Goal: Task Accomplishment & Management: Use online tool/utility

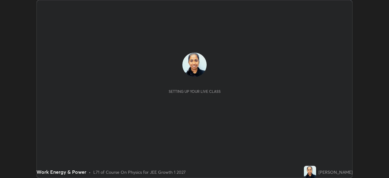
scroll to position [178, 389]
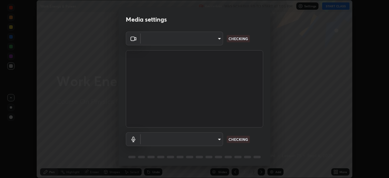
type input "1f9a14f4e709457ebf112205797e18a3e67481265364eba5019e6b99b7ce7553"
click at [219, 143] on body "Erase all Work Energy & Power Recording WAS SCHEDULED TO START AT 1:05 PM Setti…" at bounding box center [194, 89] width 389 height 178
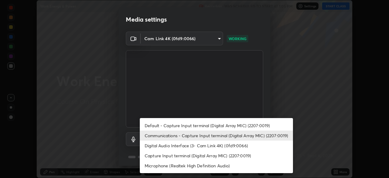
click at [210, 127] on li "Default - Capture Input terminal (Digital Array MIC) (2207:0019)" at bounding box center [216, 125] width 153 height 10
type input "default"
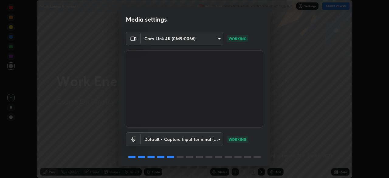
scroll to position [22, 0]
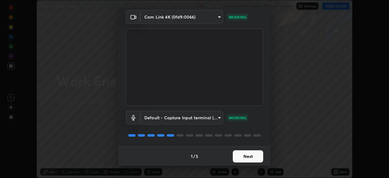
click at [244, 160] on button "Next" at bounding box center [248, 156] width 30 height 12
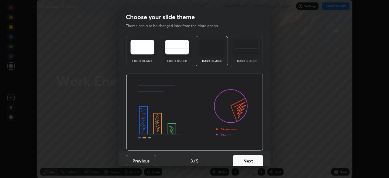
click at [247, 159] on button "Next" at bounding box center [248, 161] width 30 height 12
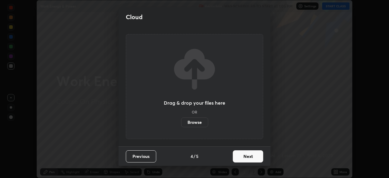
click at [246, 160] on button "Next" at bounding box center [248, 156] width 30 height 12
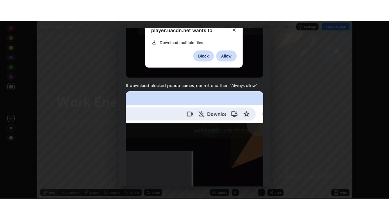
scroll to position [146, 0]
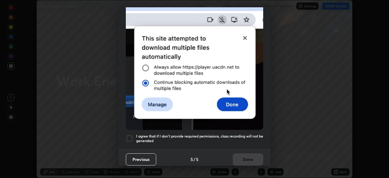
click at [235, 134] on h5 "I agree that if I don't provide required permissions, class recording will not …" at bounding box center [199, 138] width 127 height 9
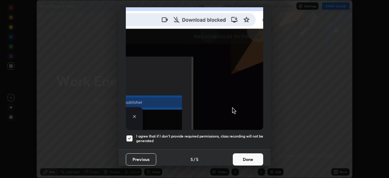
click at [246, 156] on button "Done" at bounding box center [248, 159] width 30 height 12
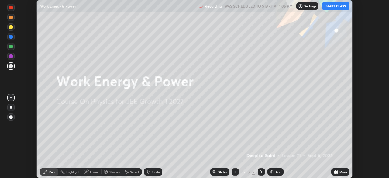
click at [343, 9] on button "START CLASS" at bounding box center [336, 5] width 27 height 7
click at [343, 174] on div "More" at bounding box center [341, 171] width 18 height 7
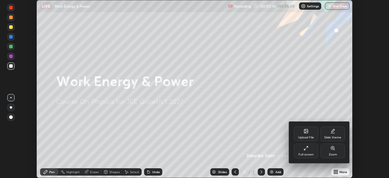
click at [312, 152] on div "Full screen" at bounding box center [306, 151] width 24 height 15
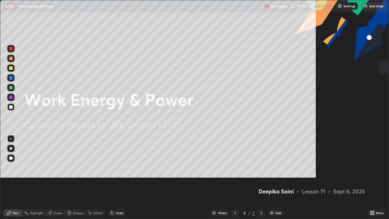
scroll to position [219, 389]
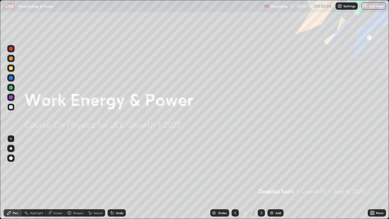
click at [280, 178] on div "Add" at bounding box center [279, 212] width 6 height 3
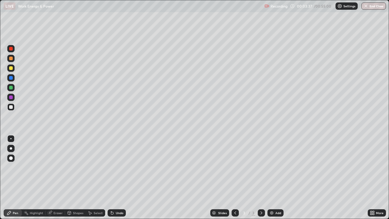
click at [12, 106] on div at bounding box center [11, 107] width 4 height 4
click at [11, 148] on div at bounding box center [11, 148] width 2 height 2
click at [57, 178] on div "Eraser" at bounding box center [58, 212] width 9 height 3
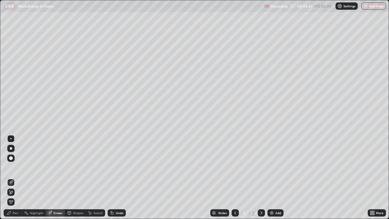
click at [19, 178] on div "Pen" at bounding box center [13, 212] width 18 height 7
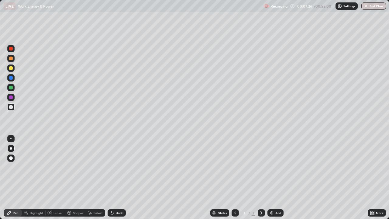
click at [274, 178] on img at bounding box center [272, 213] width 5 height 5
click at [235, 178] on icon at bounding box center [235, 213] width 5 height 5
click at [261, 178] on icon at bounding box center [261, 213] width 5 height 5
click at [235, 178] on icon at bounding box center [235, 213] width 5 height 5
click at [261, 178] on icon at bounding box center [261, 213] width 5 height 5
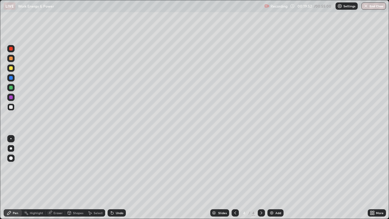
click at [276, 178] on div "Add" at bounding box center [276, 212] width 16 height 7
click at [12, 99] on div at bounding box center [11, 98] width 4 height 4
click at [236, 178] on icon at bounding box center [235, 213] width 5 height 5
click at [235, 178] on icon at bounding box center [235, 213] width 5 height 5
click at [261, 178] on icon at bounding box center [261, 213] width 5 height 5
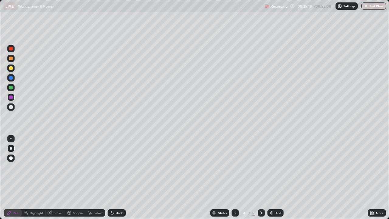
click at [261, 178] on icon at bounding box center [261, 213] width 5 height 5
click at [274, 178] on img at bounding box center [272, 213] width 5 height 5
click at [10, 107] on div at bounding box center [11, 107] width 4 height 4
click at [10, 178] on div "Pen" at bounding box center [13, 213] width 18 height 12
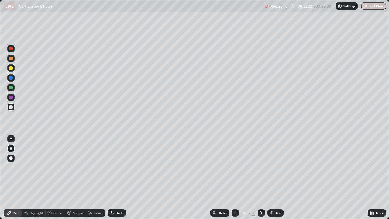
click at [28, 178] on div "Highlight" at bounding box center [34, 213] width 24 height 12
click at [14, 178] on div "Pen" at bounding box center [15, 212] width 5 height 3
click at [12, 178] on div "Pen" at bounding box center [13, 212] width 18 height 7
click at [96, 178] on div "Select" at bounding box center [98, 212] width 9 height 3
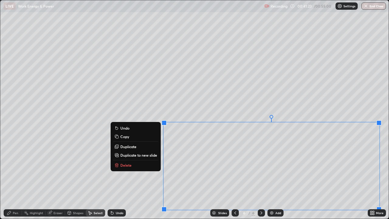
click at [126, 166] on p "Delete" at bounding box center [125, 165] width 11 height 5
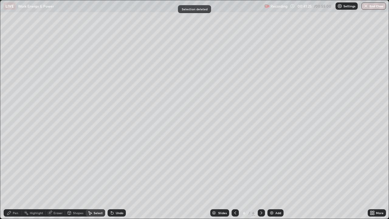
click at [16, 178] on div "Pen" at bounding box center [15, 212] width 5 height 3
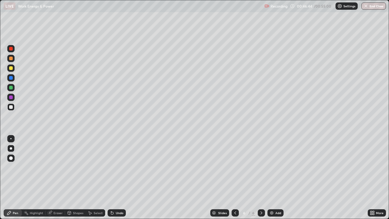
click at [374, 9] on button "End Class" at bounding box center [374, 5] width 25 height 7
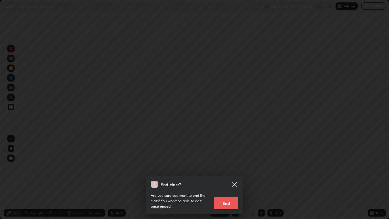
click at [235, 178] on button "End" at bounding box center [226, 203] width 24 height 12
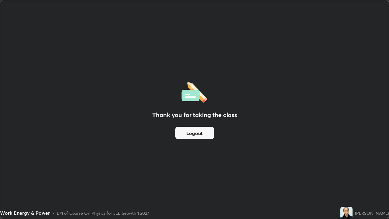
click at [13, 113] on div "Thank you for taking the class Logout" at bounding box center [194, 109] width 389 height 218
